Goal: Task Accomplishment & Management: Use online tool/utility

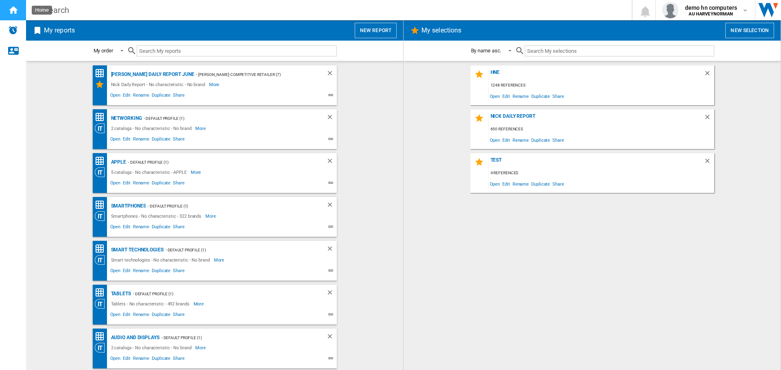
click at [9, 13] on ng-md-icon "Home" at bounding box center [13, 10] width 10 height 10
click at [376, 30] on button "New report" at bounding box center [376, 30] width 42 height 15
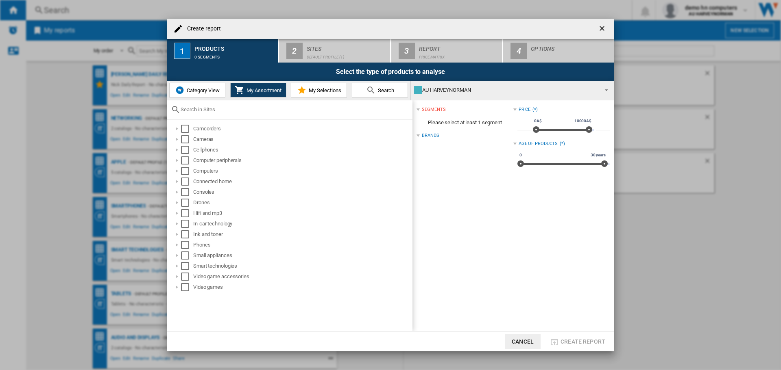
click at [199, 94] on button "Category View" at bounding box center [197, 90] width 56 height 15
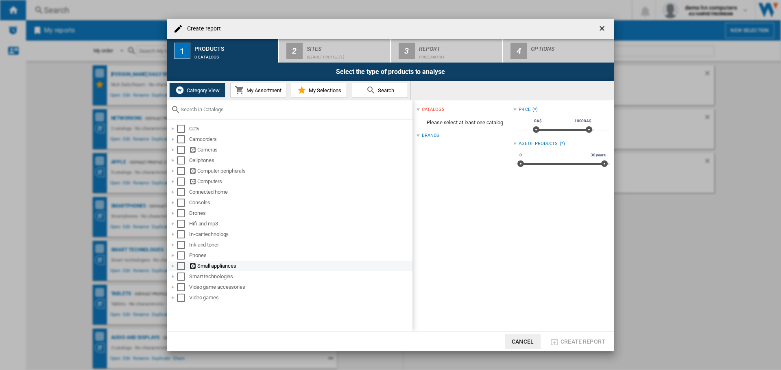
click at [173, 266] on div at bounding box center [173, 266] width 8 height 8
click at [173, 131] on div at bounding box center [173, 129] width 8 height 8
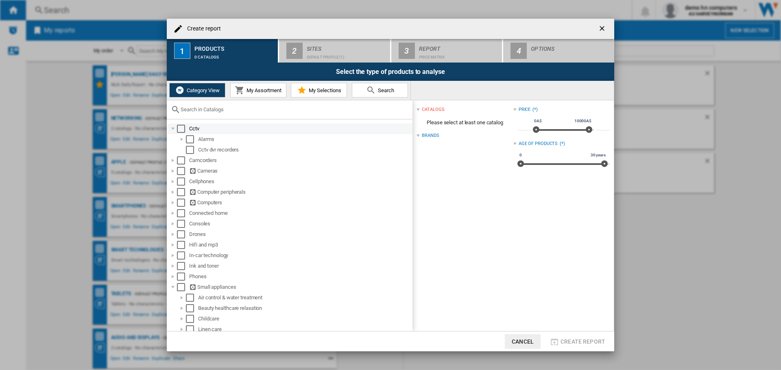
click at [173, 131] on div at bounding box center [173, 129] width 8 height 8
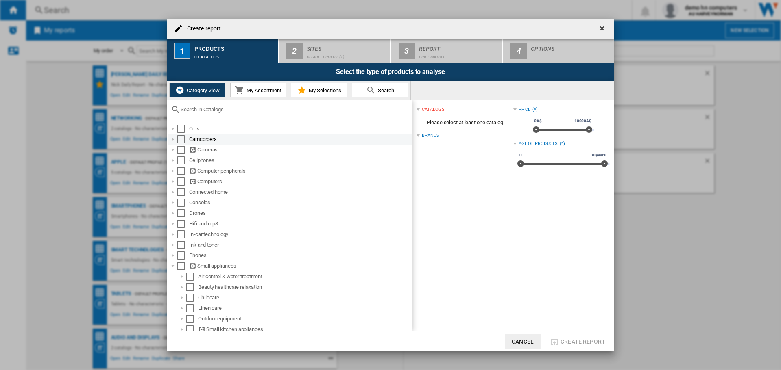
click at [174, 140] on div at bounding box center [173, 139] width 8 height 8
click at [173, 224] on div at bounding box center [173, 224] width 8 height 8
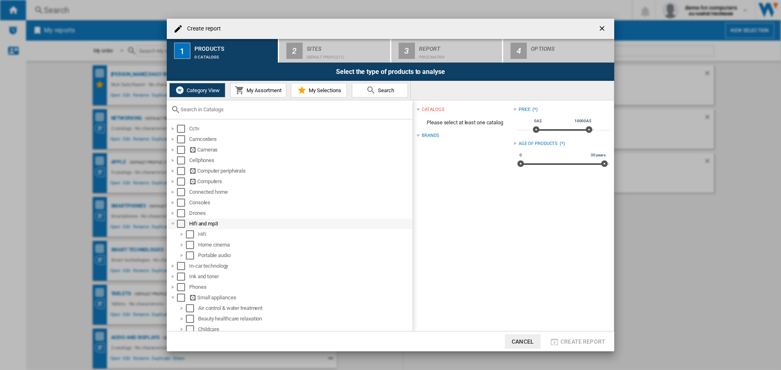
click at [173, 224] on div at bounding box center [173, 224] width 8 height 8
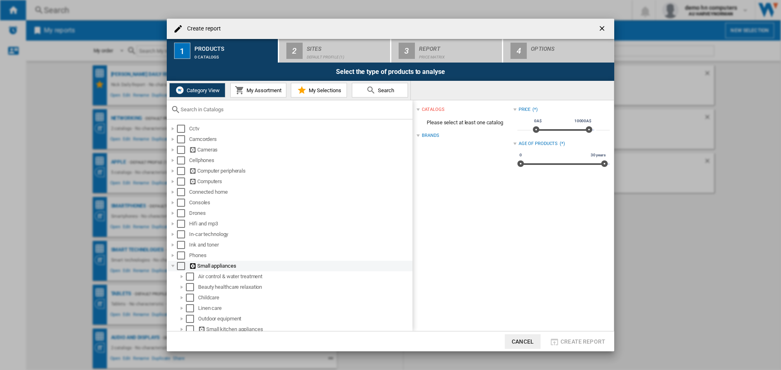
click at [172, 265] on div at bounding box center [173, 266] width 8 height 8
click at [172, 298] on div at bounding box center [173, 298] width 8 height 8
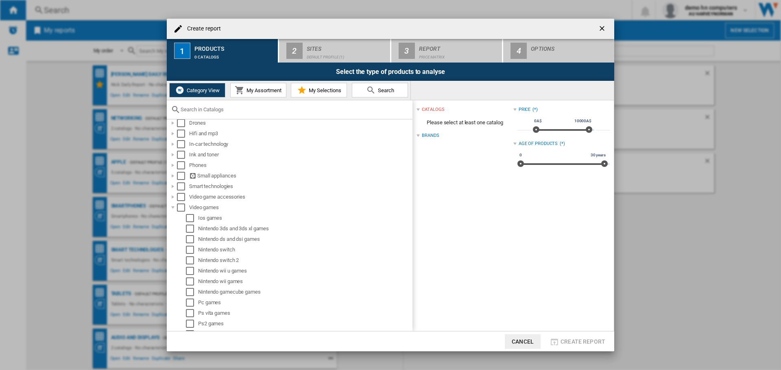
scroll to position [82, 0]
click at [174, 218] on div at bounding box center [173, 216] width 8 height 8
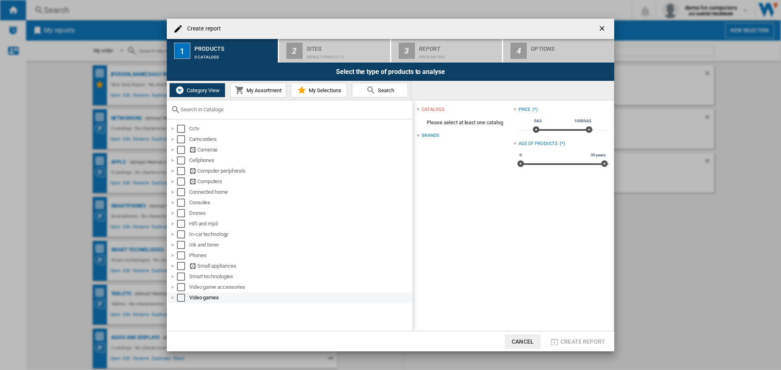
scroll to position [0, 0]
click at [173, 266] on div at bounding box center [173, 266] width 8 height 8
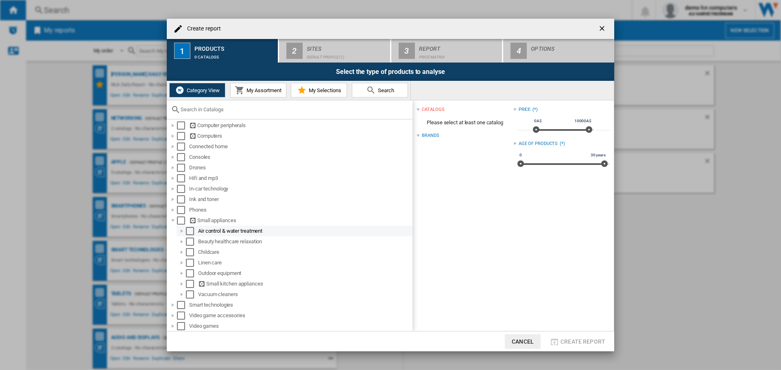
click at [181, 232] on div at bounding box center [182, 231] width 8 height 8
click at [181, 232] on div at bounding box center [182, 230] width 8 height 8
click at [182, 240] on div at bounding box center [182, 242] width 8 height 8
click at [182, 240] on div at bounding box center [182, 241] width 8 height 8
click at [182, 254] on div at bounding box center [182, 252] width 8 height 8
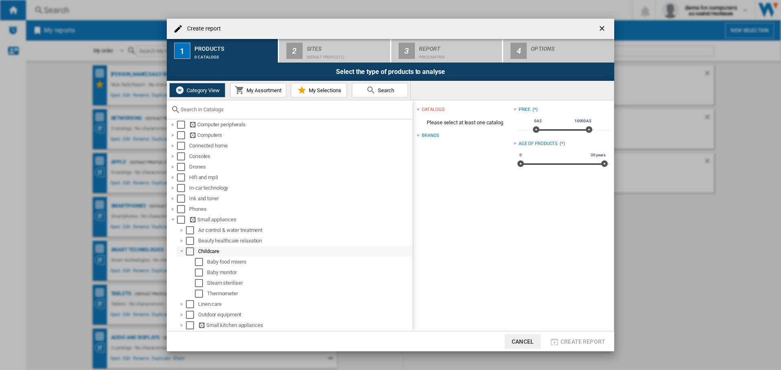
click at [182, 254] on div at bounding box center [182, 252] width 8 height 8
click at [181, 262] on div at bounding box center [182, 263] width 8 height 8
click at [181, 262] on div at bounding box center [182, 262] width 8 height 8
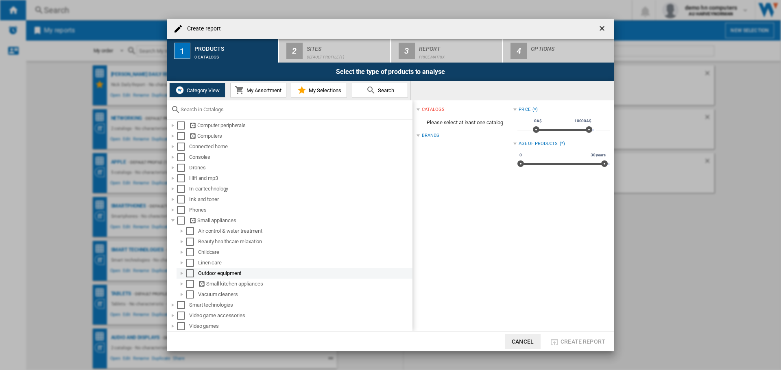
click at [181, 272] on div at bounding box center [182, 274] width 8 height 8
click at [181, 272] on div at bounding box center [182, 273] width 8 height 8
click at [180, 285] on div at bounding box center [182, 284] width 8 height 8
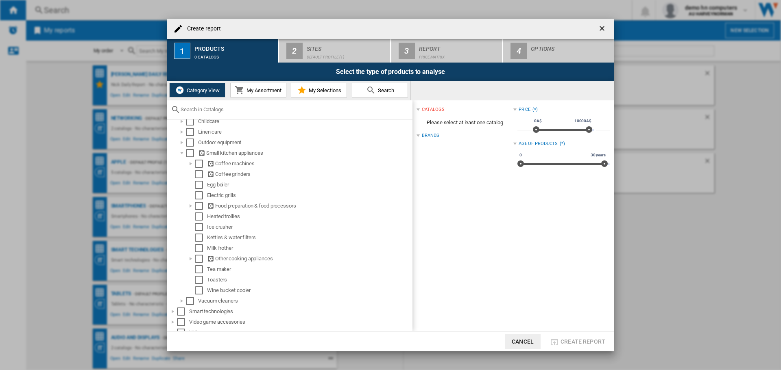
scroll to position [177, 0]
click at [191, 161] on div at bounding box center [191, 163] width 8 height 8
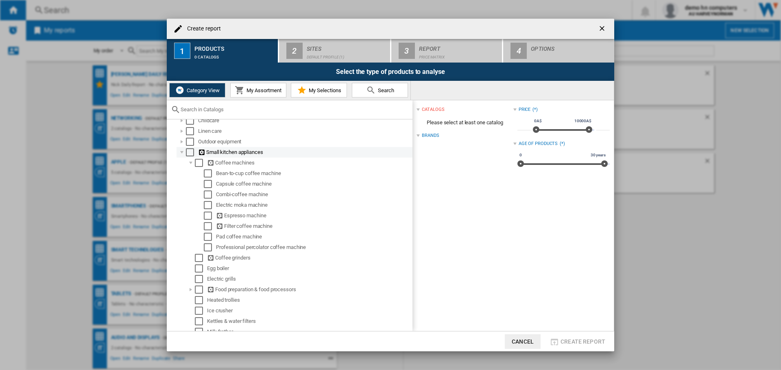
click at [179, 151] on div at bounding box center [182, 152] width 8 height 8
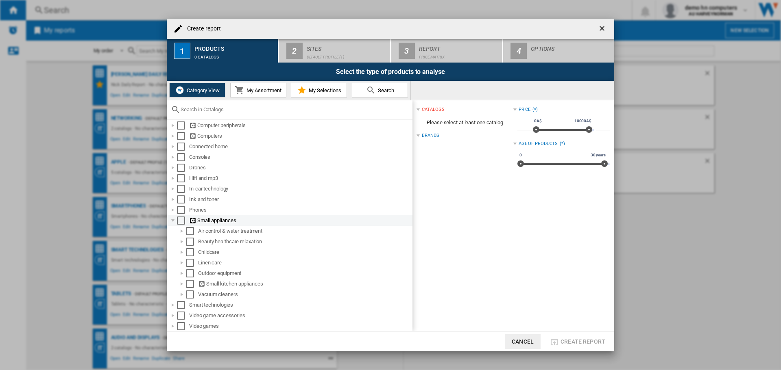
click at [172, 219] on div at bounding box center [173, 221] width 8 height 8
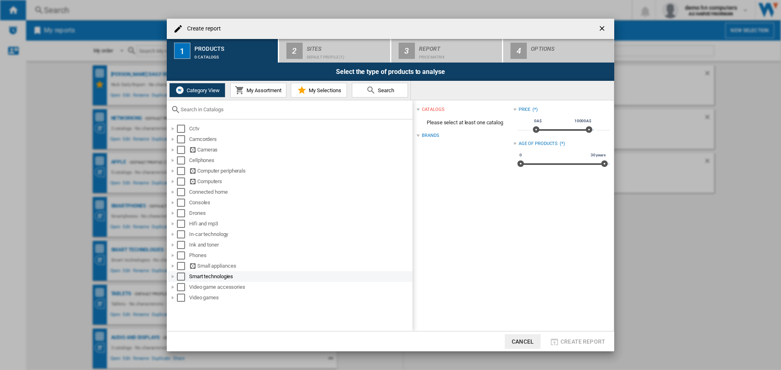
click at [172, 277] on div at bounding box center [173, 277] width 8 height 8
click at [172, 298] on div at bounding box center [173, 298] width 8 height 8
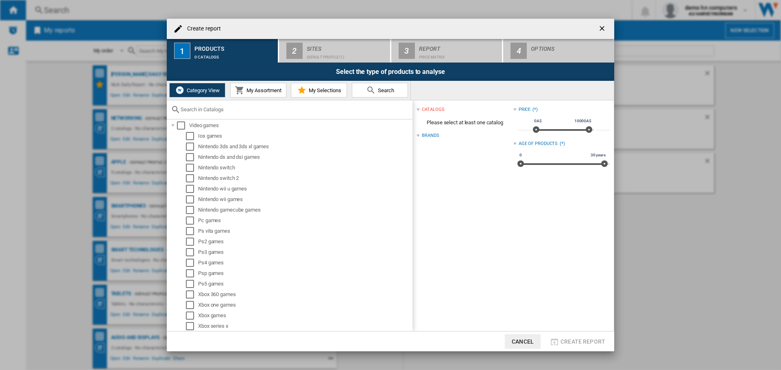
scroll to position [94, 0]
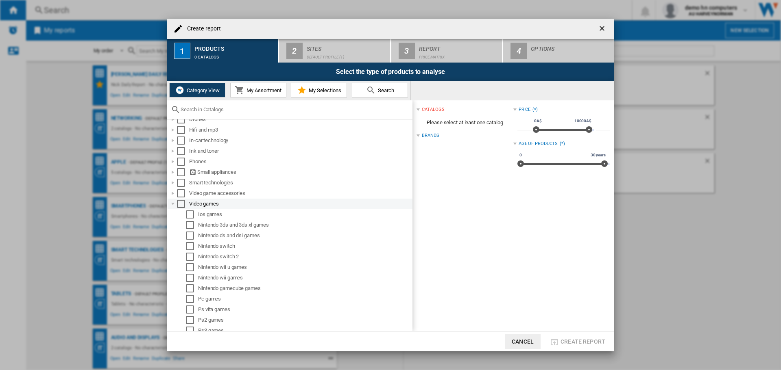
click at [173, 205] on div at bounding box center [173, 204] width 8 height 8
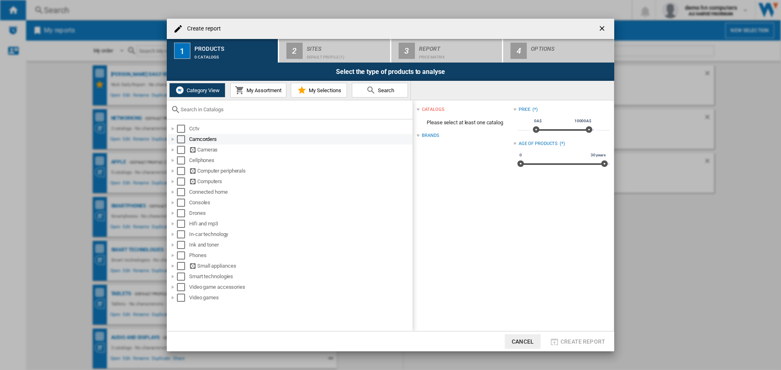
click at [171, 140] on div at bounding box center [173, 139] width 8 height 8
click at [181, 150] on div at bounding box center [182, 150] width 8 height 8
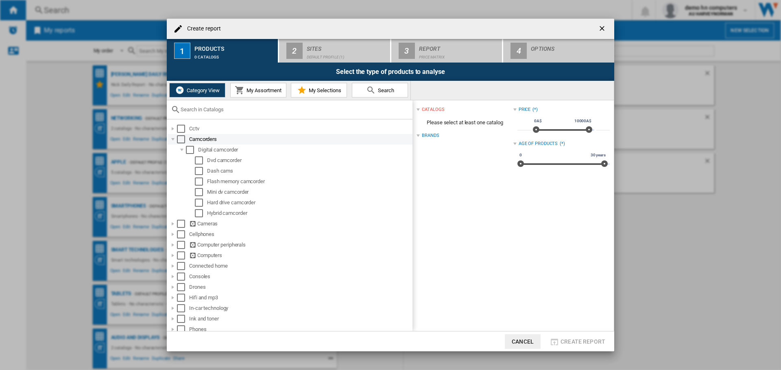
click at [171, 138] on div at bounding box center [173, 139] width 8 height 8
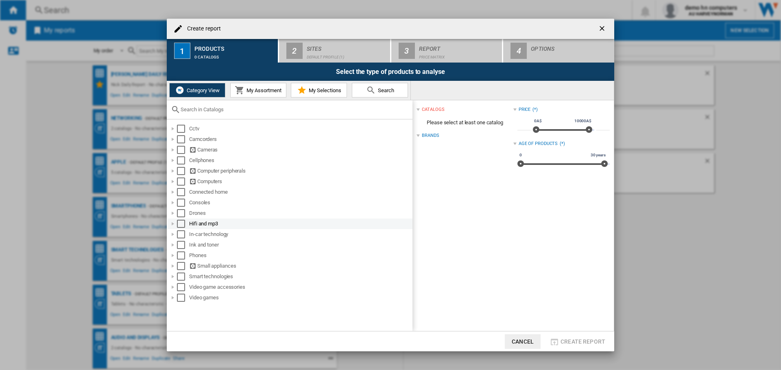
click at [173, 225] on div at bounding box center [173, 224] width 8 height 8
click at [181, 236] on div at bounding box center [182, 235] width 8 height 8
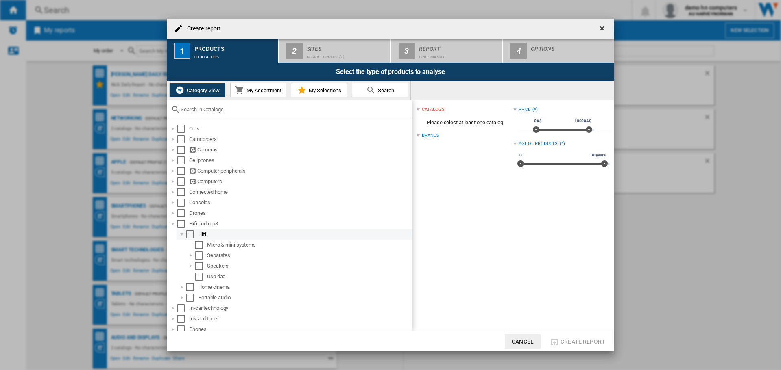
click at [181, 236] on div at bounding box center [182, 235] width 8 height 8
click at [181, 244] on div at bounding box center [182, 245] width 8 height 8
click at [181, 259] on div at bounding box center [182, 256] width 8 height 8
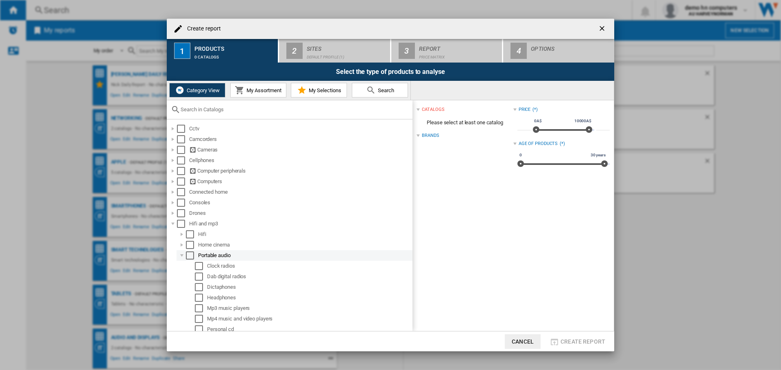
click at [181, 259] on div at bounding box center [182, 256] width 8 height 8
